Goal: Find specific page/section: Find specific page/section

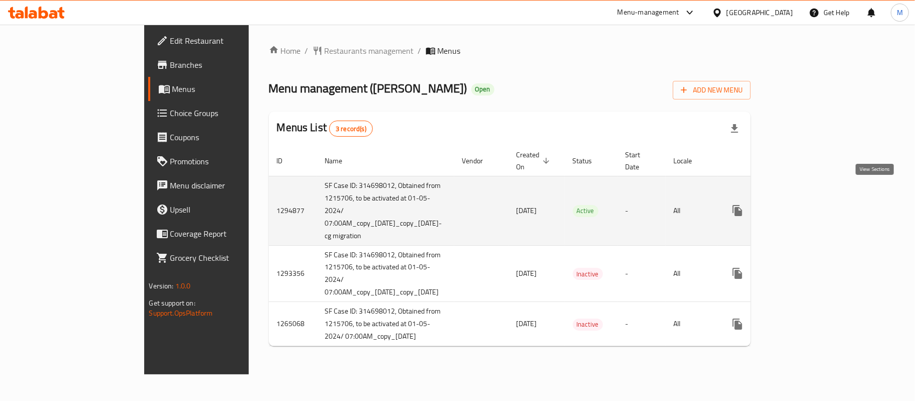
click at [816, 204] on icon "enhanced table" at bounding box center [810, 210] width 12 height 12
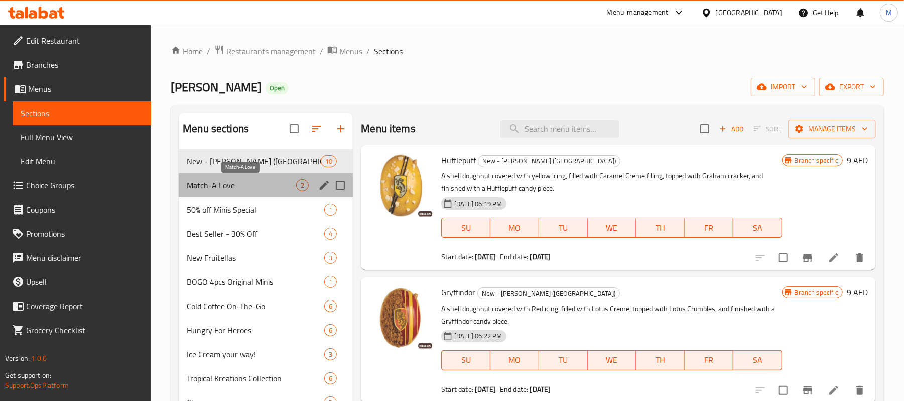
click at [227, 190] on span "Match-A Love" at bounding box center [241, 185] width 109 height 12
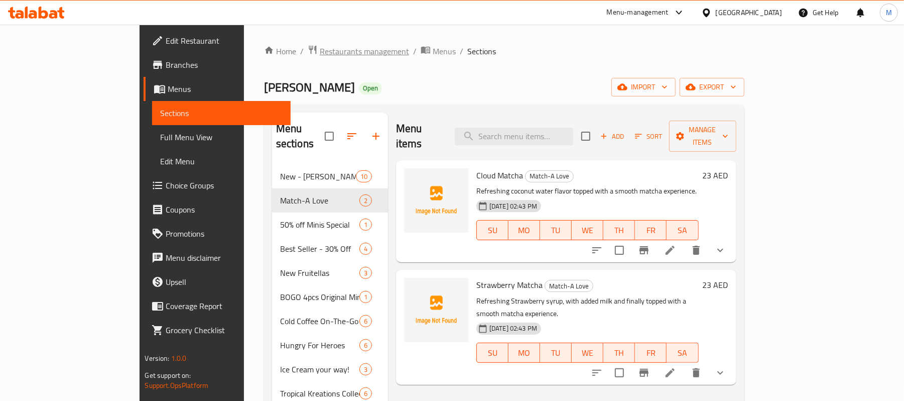
click at [320, 49] on span "Restaurants management" at bounding box center [364, 51] width 89 height 12
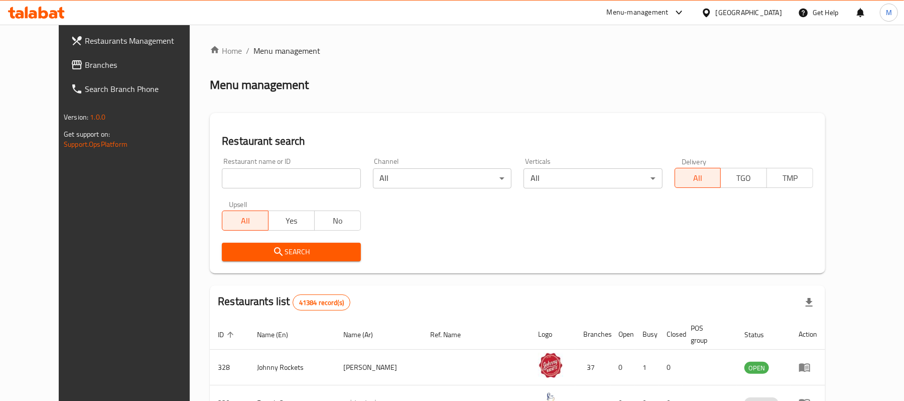
click at [230, 184] on input "search" at bounding box center [291, 178] width 139 height 20
paste input "2913"
type input "2913"
click button "Search" at bounding box center [291, 252] width 139 height 19
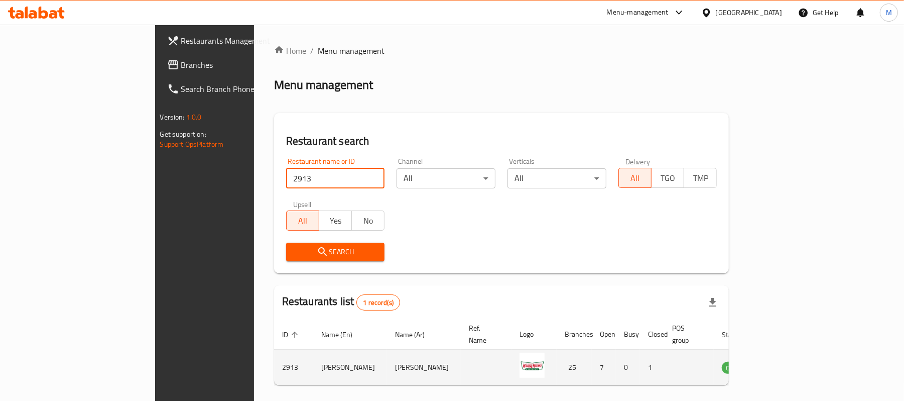
click at [785, 366] on icon "enhanced table" at bounding box center [783, 368] width 4 height 4
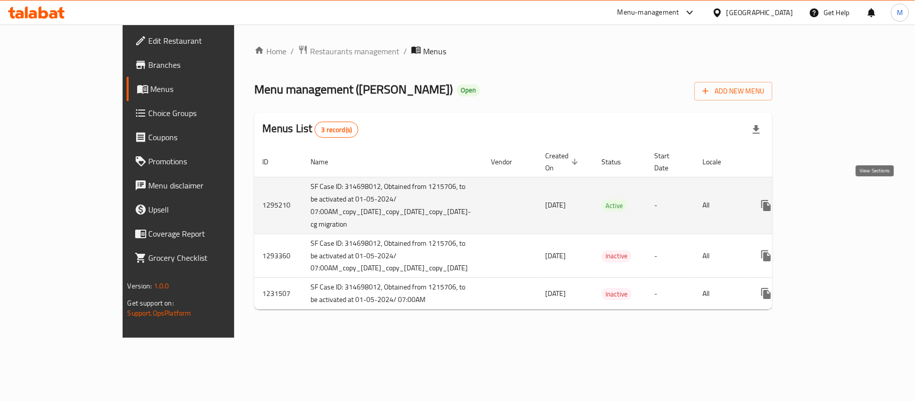
click at [843, 201] on icon "enhanced table" at bounding box center [838, 205] width 9 height 9
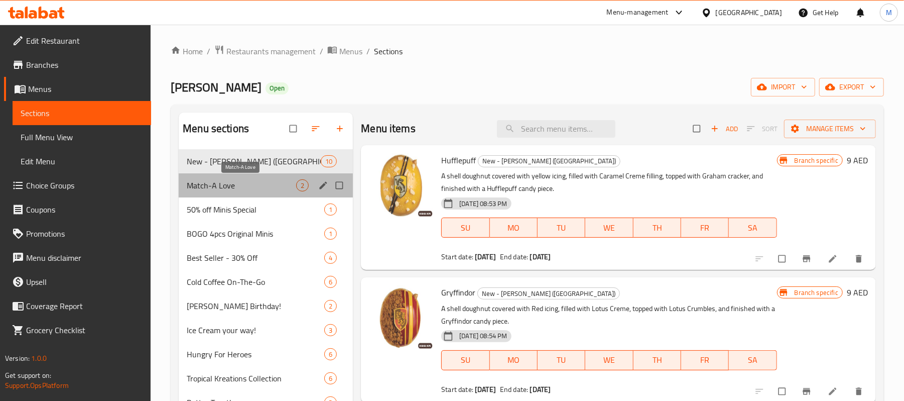
click at [225, 190] on span "Match-A Love" at bounding box center [241, 185] width 109 height 12
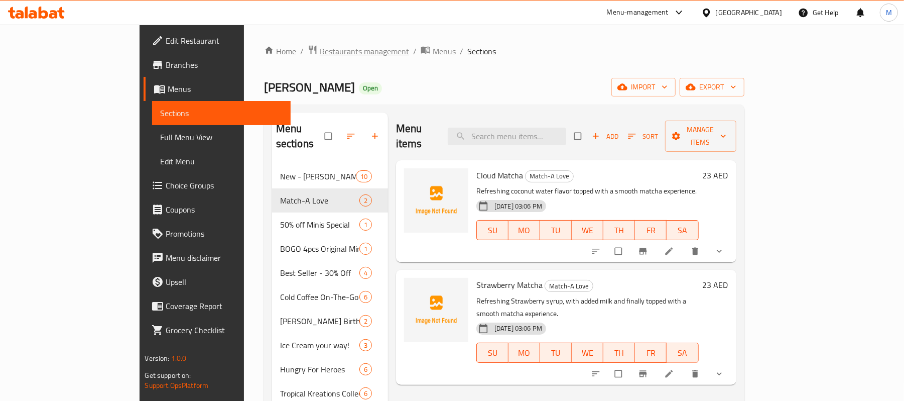
click at [320, 48] on span "Restaurants management" at bounding box center [364, 51] width 89 height 12
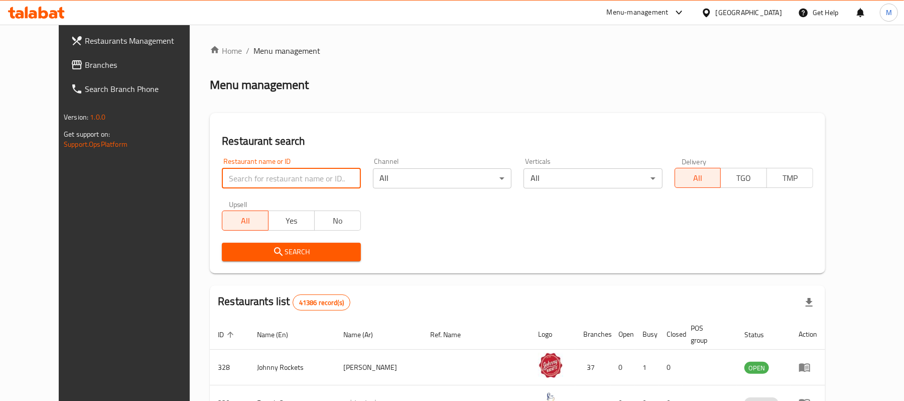
click at [231, 176] on input "search" at bounding box center [291, 178] width 139 height 20
paste input "690377"
type input "690377"
click button "Search" at bounding box center [291, 252] width 139 height 19
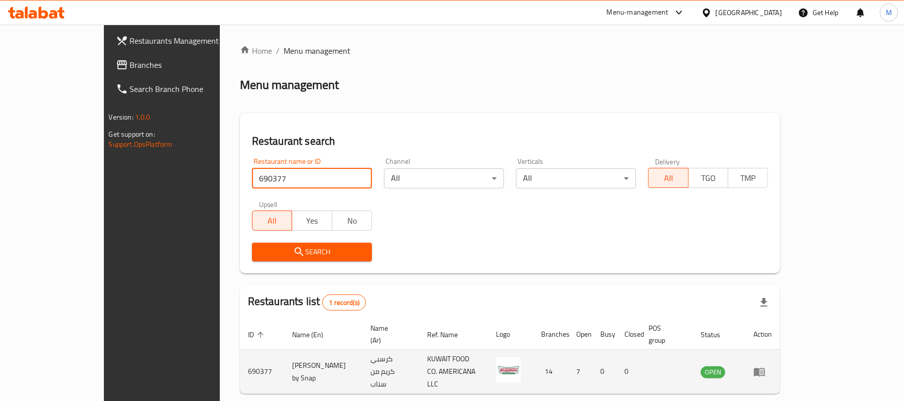
click at [765, 368] on icon "enhanced table" at bounding box center [759, 372] width 11 height 9
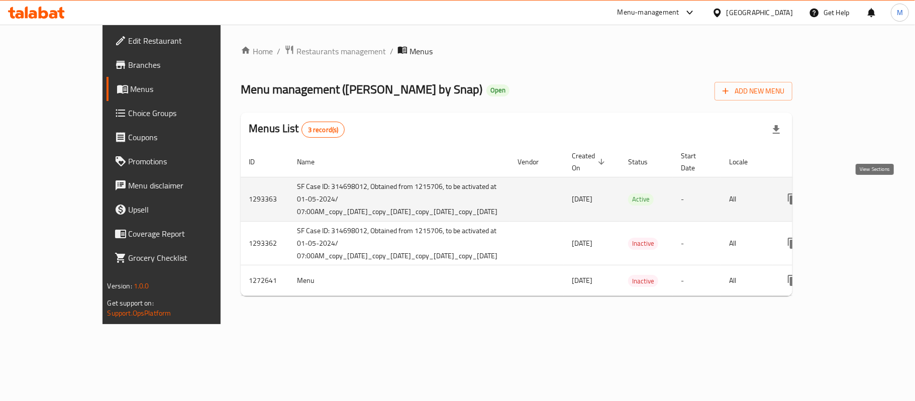
click at [871, 193] on icon "enhanced table" at bounding box center [865, 199] width 12 height 12
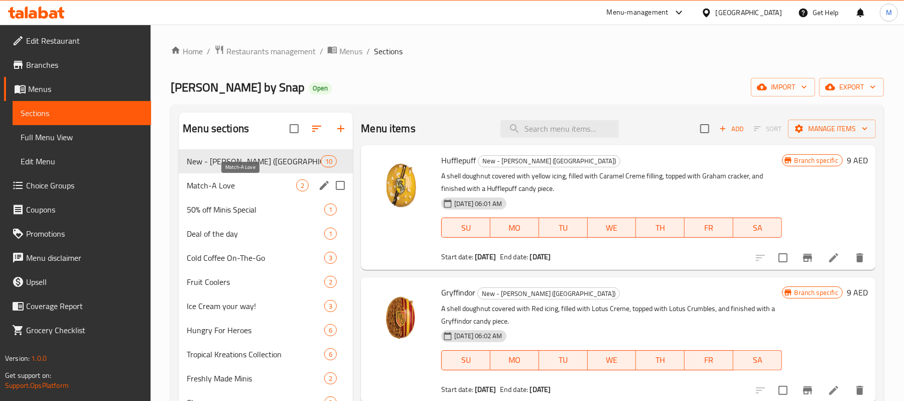
click at [242, 191] on span "Match-A Love" at bounding box center [241, 185] width 109 height 12
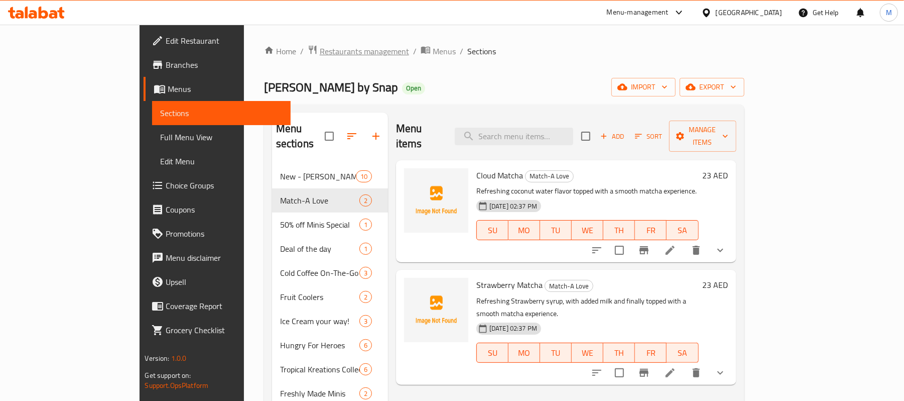
click at [320, 49] on span "Restaurants management" at bounding box center [364, 51] width 89 height 12
